Goal: Information Seeking & Learning: Learn about a topic

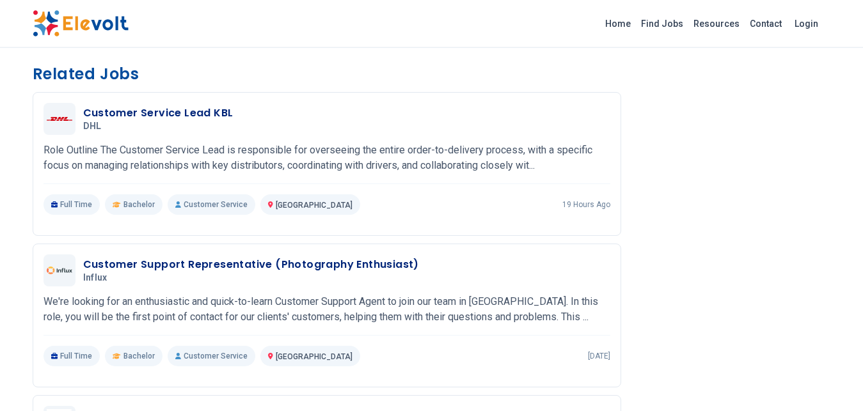
scroll to position [1109, 0]
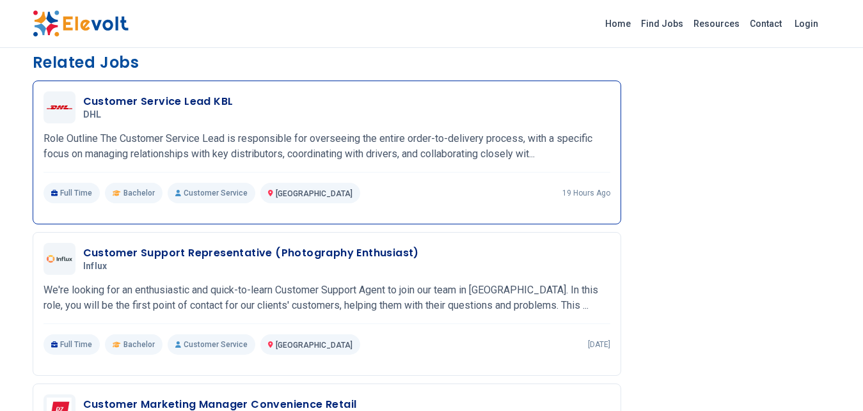
click at [129, 109] on h3 "Customer Service Lead KBL" at bounding box center [158, 101] width 150 height 15
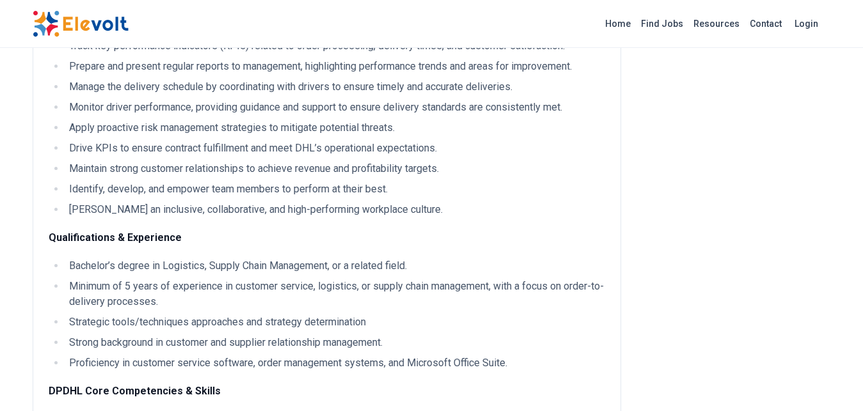
scroll to position [424, 0]
